Goal: Contribute content: Add original content to the website for others to see

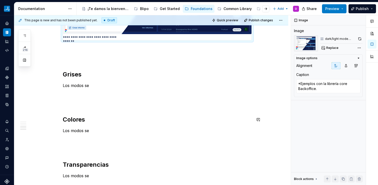
scroll to position [1121, 0]
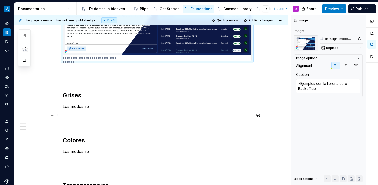
type textarea "*"
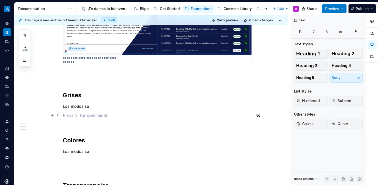
click at [97, 112] on p at bounding box center [157, 115] width 189 height 6
click at [53, 115] on button "button" at bounding box center [52, 115] width 7 height 7
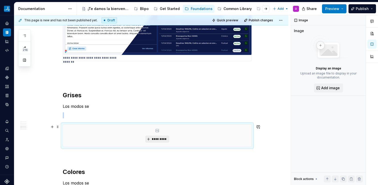
click at [154, 141] on button "*********" at bounding box center [157, 138] width 24 height 7
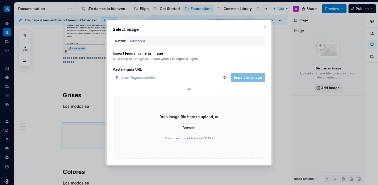
type textarea "*"
type input "[URL][DOMAIN_NAME]"
type textarea "*"
type input "[URL][DOMAIN_NAME]"
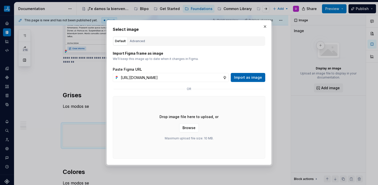
click at [247, 76] on span "Import as image" at bounding box center [248, 77] width 28 height 5
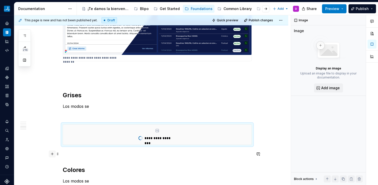
type textarea "*"
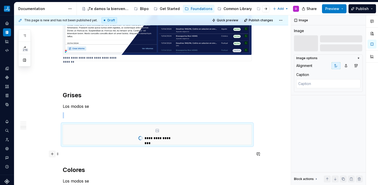
click at [53, 153] on button "button" at bounding box center [52, 153] width 7 height 7
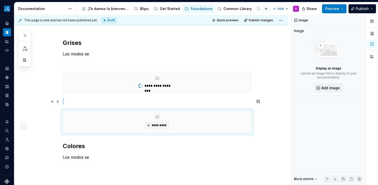
scroll to position [1178, 0]
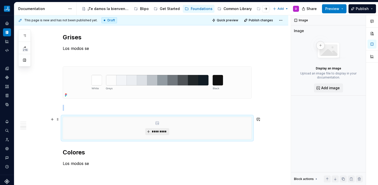
click at [154, 132] on span "*********" at bounding box center [159, 131] width 15 height 4
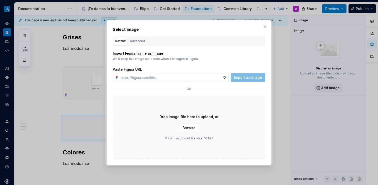
click at [190, 77] on input "text" at bounding box center [171, 77] width 104 height 9
type input "[URL][DOMAIN_NAME]"
click at [255, 79] on span "Import as image" at bounding box center [248, 77] width 28 height 5
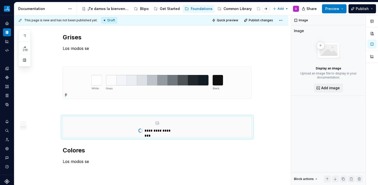
type textarea "*"
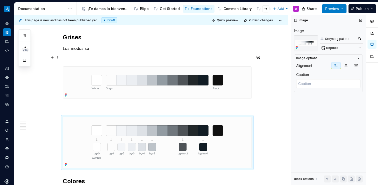
scroll to position [1265, 0]
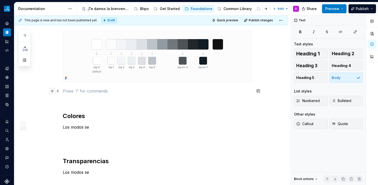
click at [53, 92] on button "button" at bounding box center [52, 90] width 7 height 7
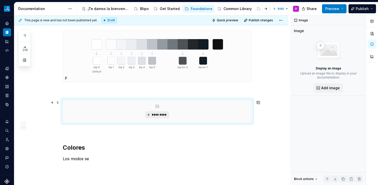
click at [165, 114] on span "*********" at bounding box center [159, 115] width 15 height 4
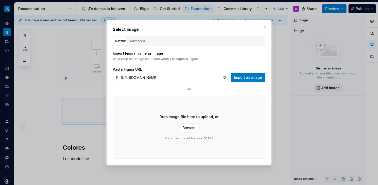
scroll to position [0, 109]
type input "[URL][DOMAIN_NAME]"
click at [251, 79] on span "Import as image" at bounding box center [248, 77] width 28 height 5
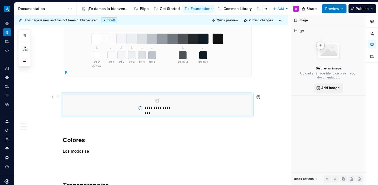
type textarea "*"
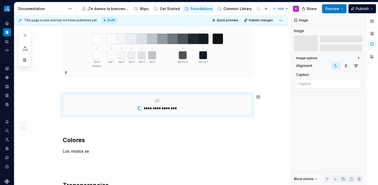
scroll to position [1271, 0]
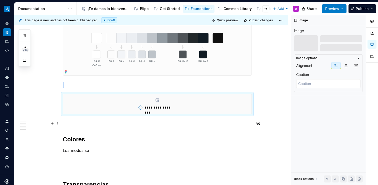
click at [74, 124] on p at bounding box center [157, 123] width 189 height 6
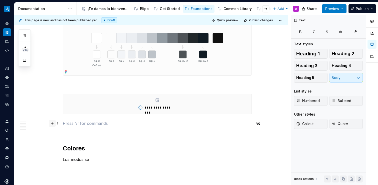
click at [50, 121] on button "button" at bounding box center [52, 123] width 7 height 7
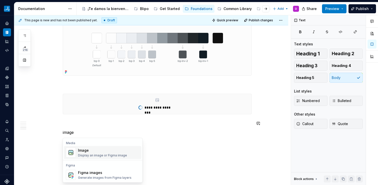
click at [96, 151] on div "Image" at bounding box center [102, 150] width 49 height 5
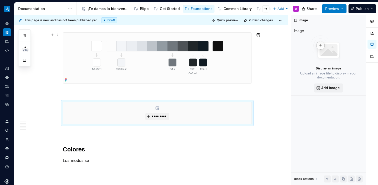
scroll to position [1392, 0]
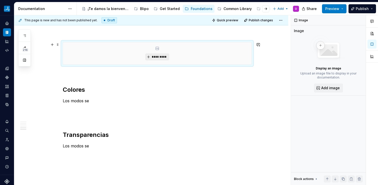
click at [153, 57] on span "*********" at bounding box center [159, 57] width 15 height 4
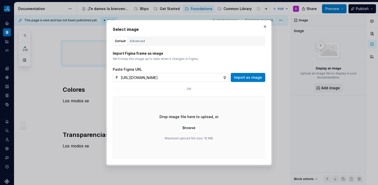
scroll to position [0, 108]
type input "[URL][DOMAIN_NAME]"
click at [251, 78] on span "Import as image" at bounding box center [248, 77] width 28 height 5
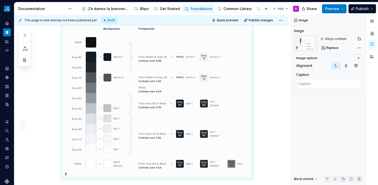
scroll to position [1401, 0]
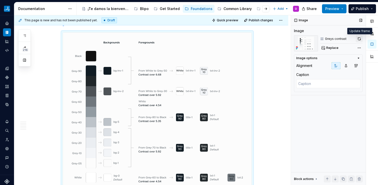
click at [361, 38] on button "button" at bounding box center [359, 38] width 7 height 7
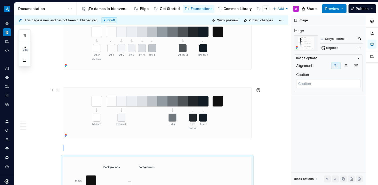
scroll to position [1283, 0]
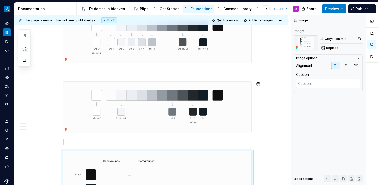
click at [232, 100] on img at bounding box center [157, 107] width 189 height 51
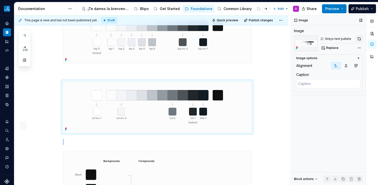
click at [358, 39] on button "button" at bounding box center [359, 38] width 7 height 7
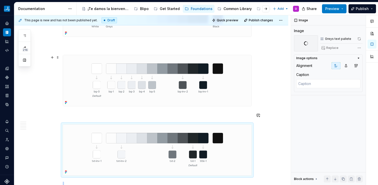
scroll to position [1238, 0]
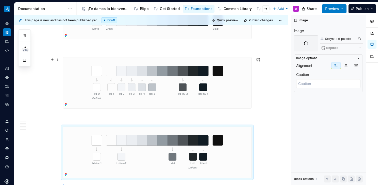
click at [214, 81] on img at bounding box center [157, 82] width 189 height 51
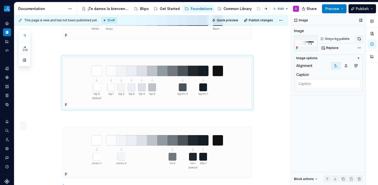
click at [360, 38] on button "button" at bounding box center [359, 38] width 7 height 7
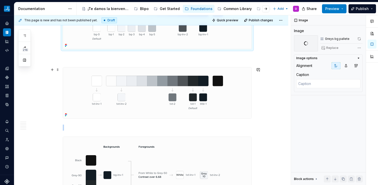
scroll to position [1298, 0]
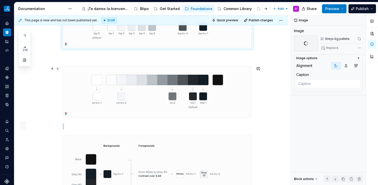
type textarea "*"
click at [226, 98] on img at bounding box center [157, 91] width 189 height 51
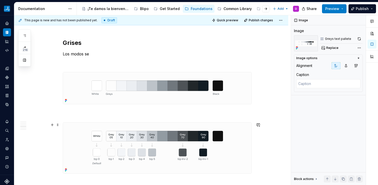
scroll to position [1159, 0]
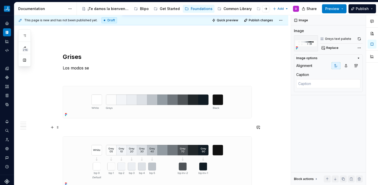
click at [78, 125] on p at bounding box center [157, 127] width 189 height 6
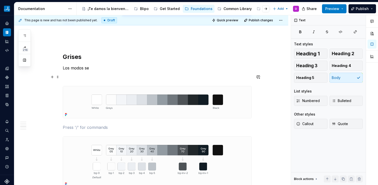
click at [87, 79] on p at bounding box center [157, 77] width 189 height 6
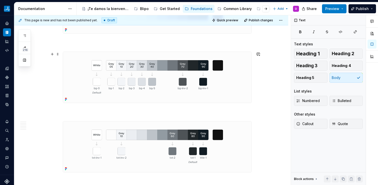
scroll to position [1338, 0]
